Goal: Information Seeking & Learning: Compare options

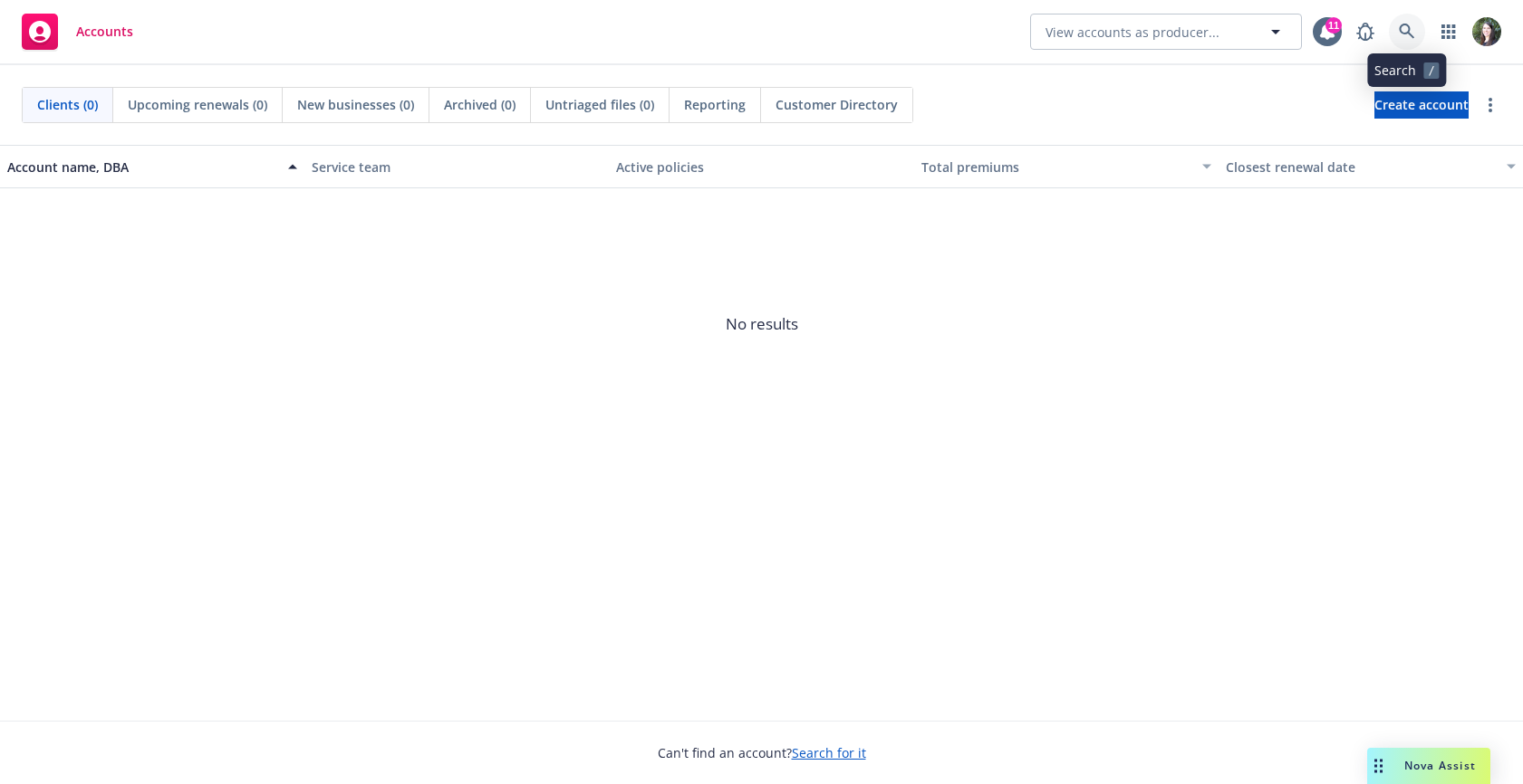
click at [1406, 41] on link at bounding box center [1406, 32] width 36 height 36
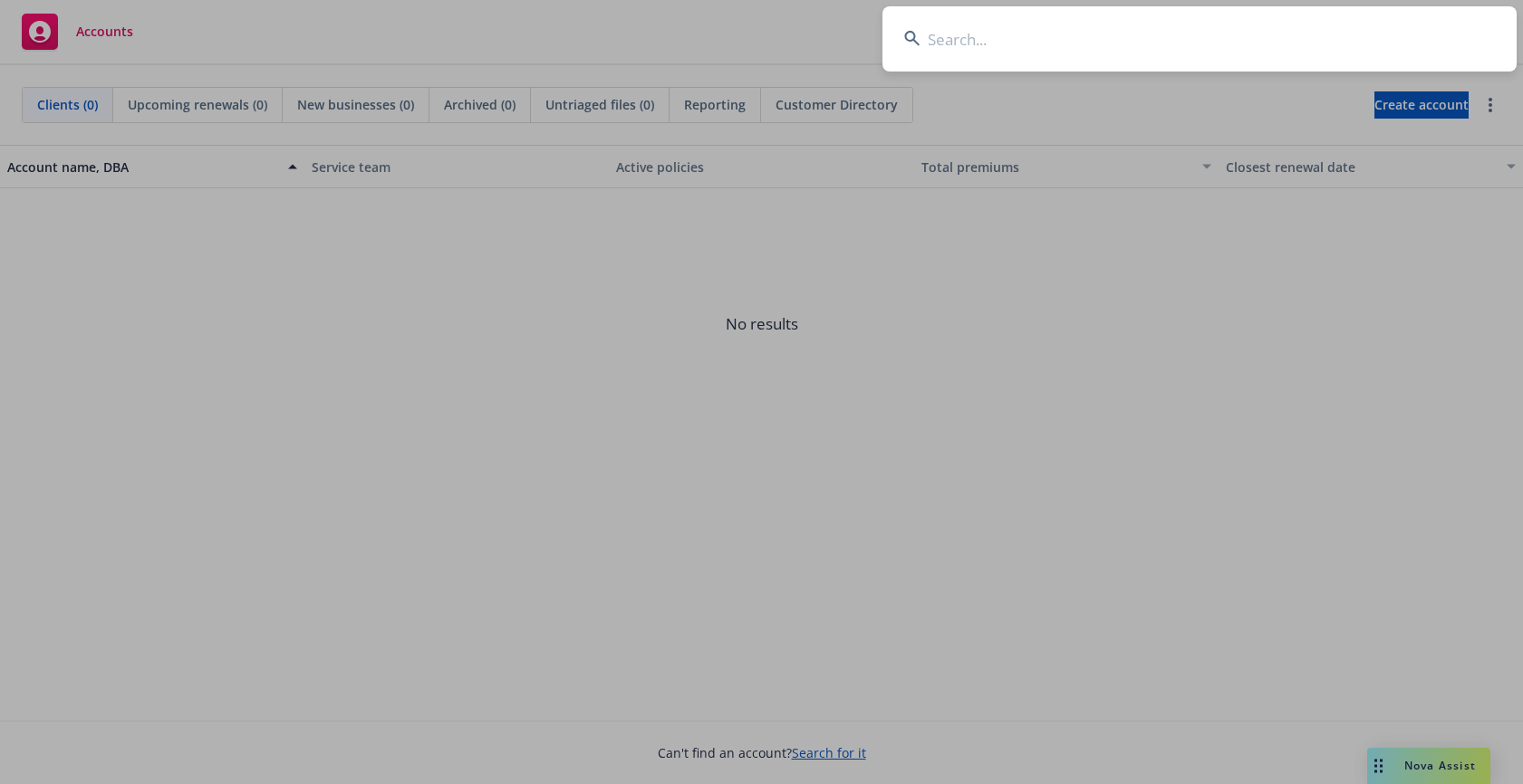
click at [1043, 52] on input at bounding box center [1199, 38] width 634 height 65
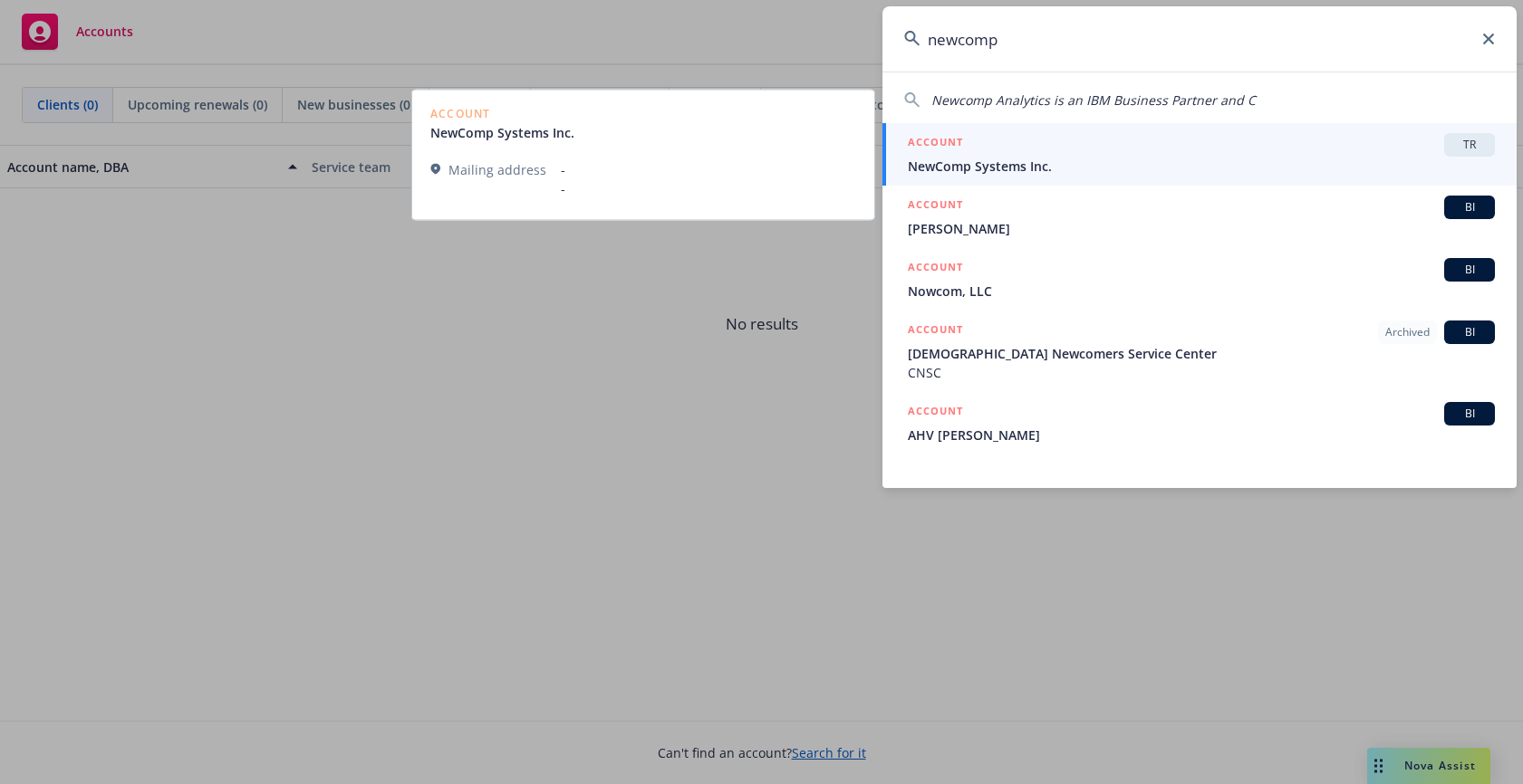
type input "newcomp"
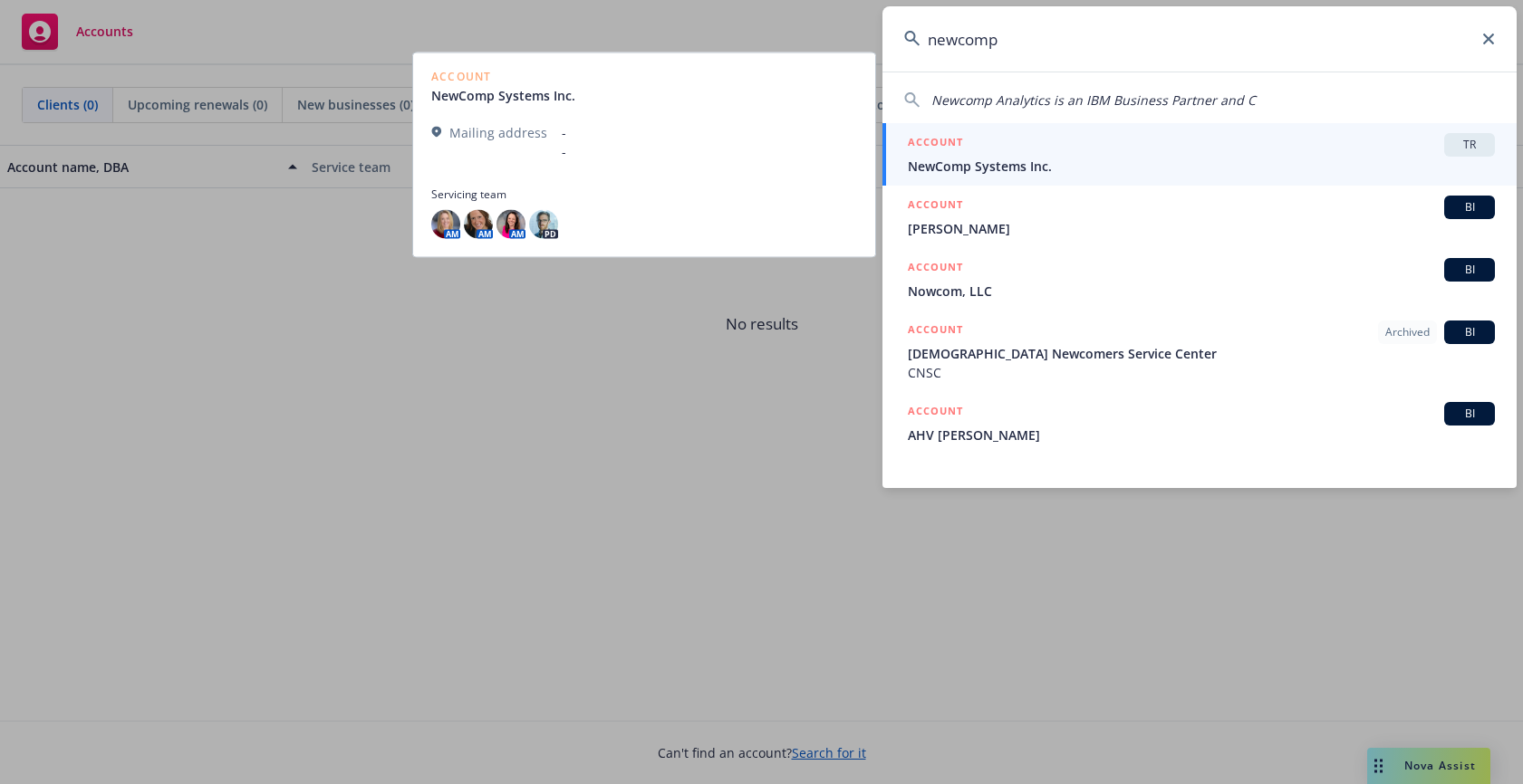
click at [993, 150] on div "ACCOUNT TR" at bounding box center [1201, 145] width 587 height 24
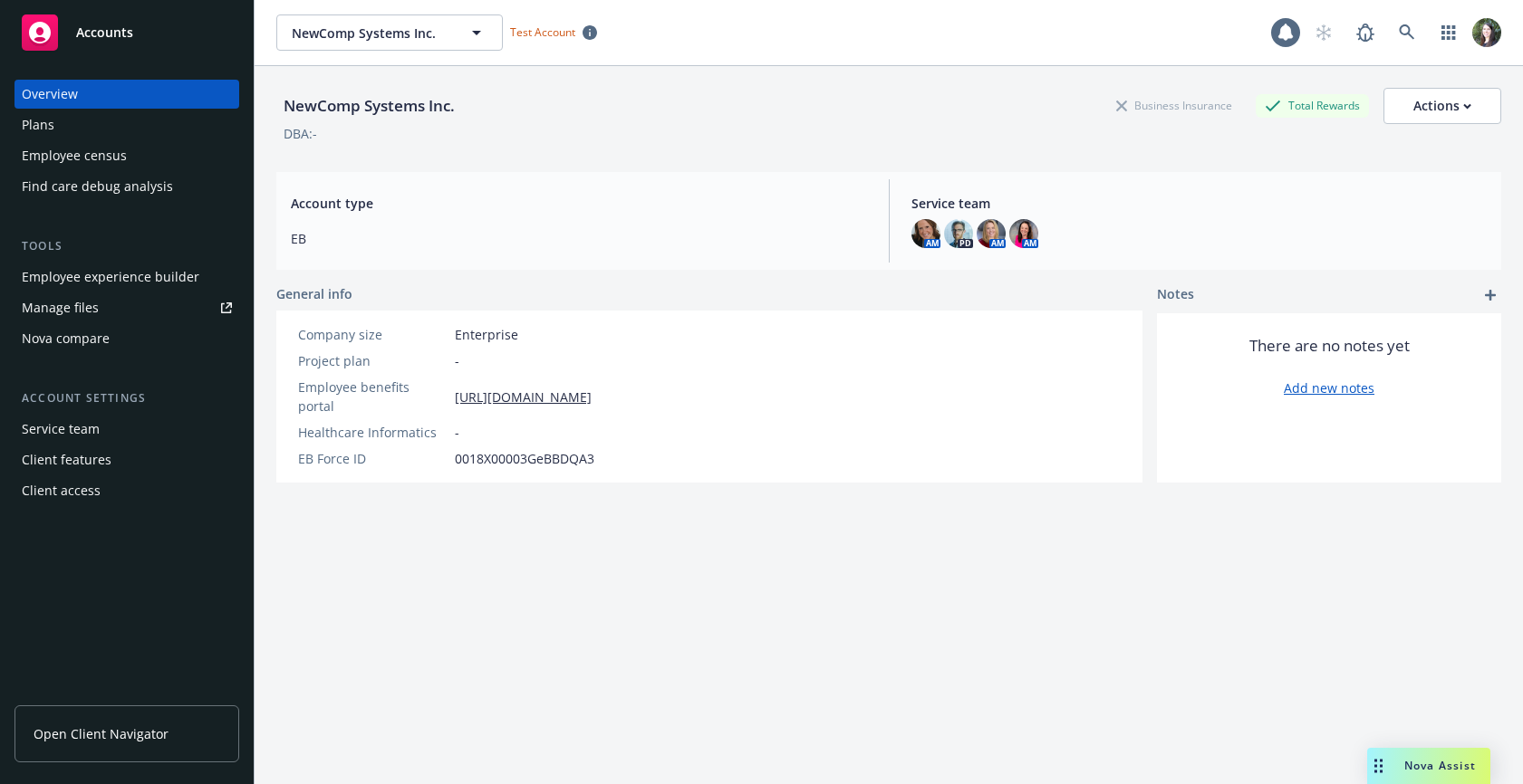
click at [142, 726] on span "Open Client Navigator" at bounding box center [101, 733] width 135 height 19
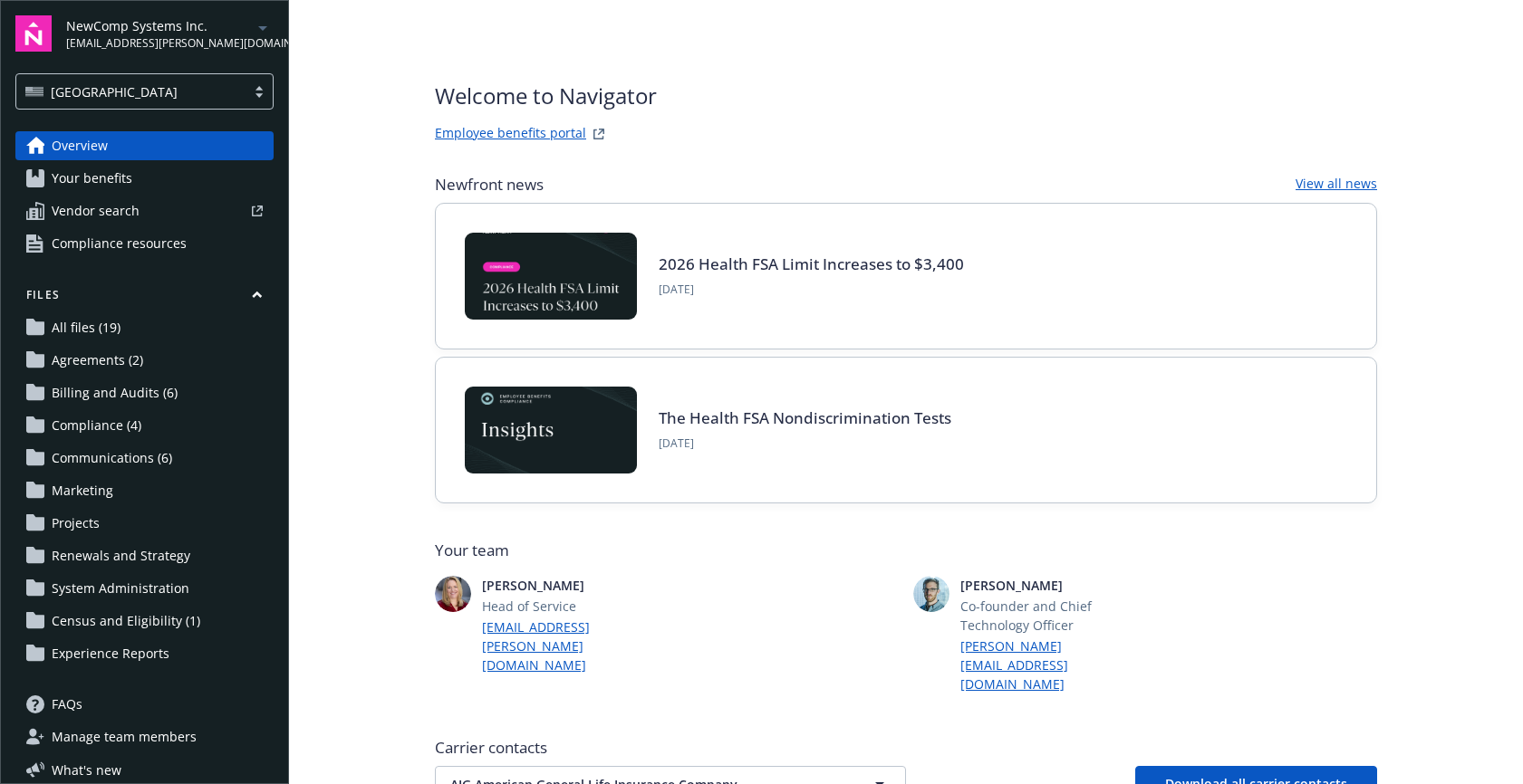
click at [177, 224] on link "Vendor search" at bounding box center [144, 210] width 258 height 29
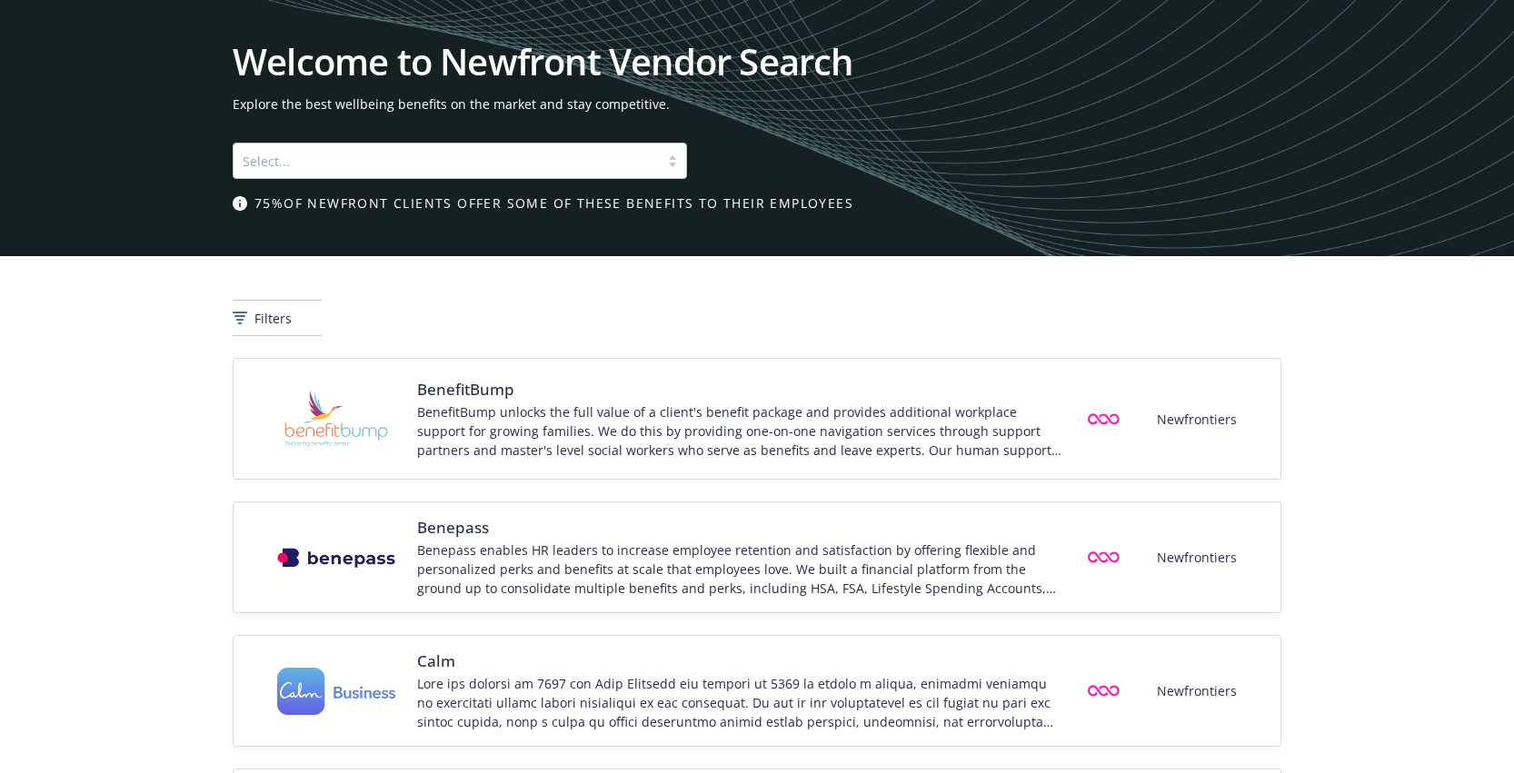
click at [585, 188] on div "Welcome to Newfront Vendor Search Explore the best wellbeing benefits on the ma…" at bounding box center [757, 128] width 1049 height 169
click at [588, 175] on div "Select..." at bounding box center [460, 161] width 454 height 36
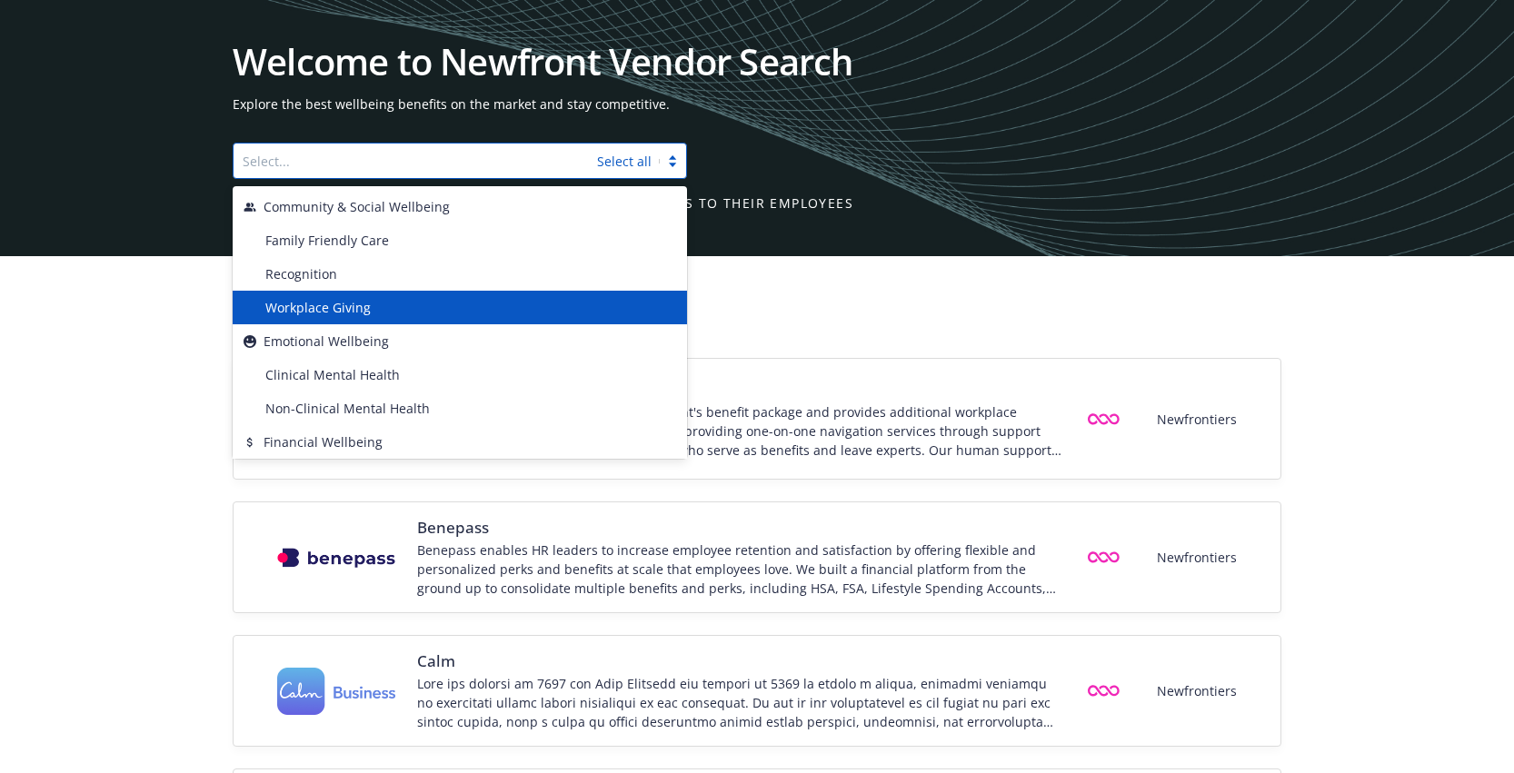
click at [871, 273] on div "Filters" at bounding box center [757, 307] width 1514 height 102
